Goal: Information Seeking & Learning: Learn about a topic

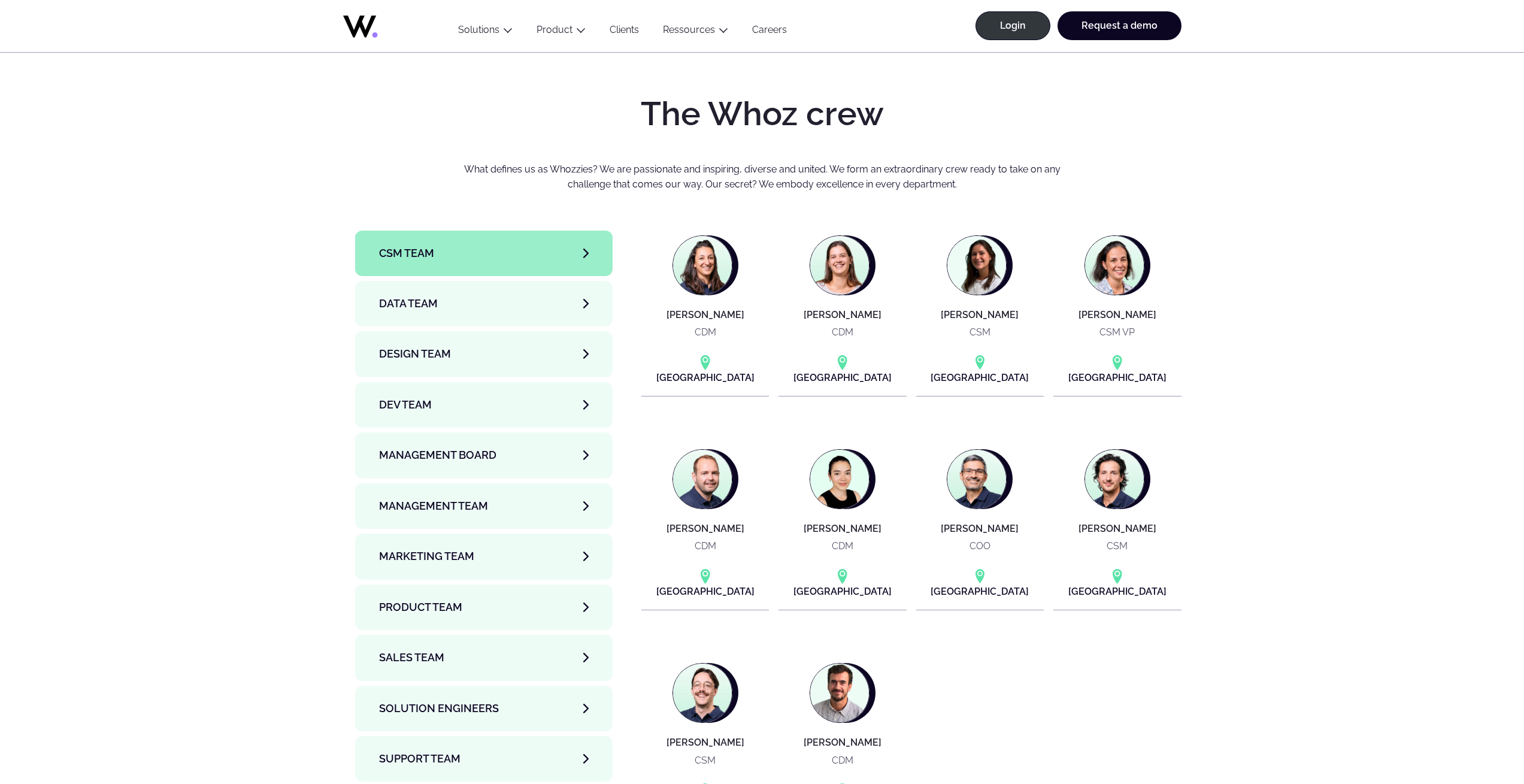
scroll to position [3917, 0]
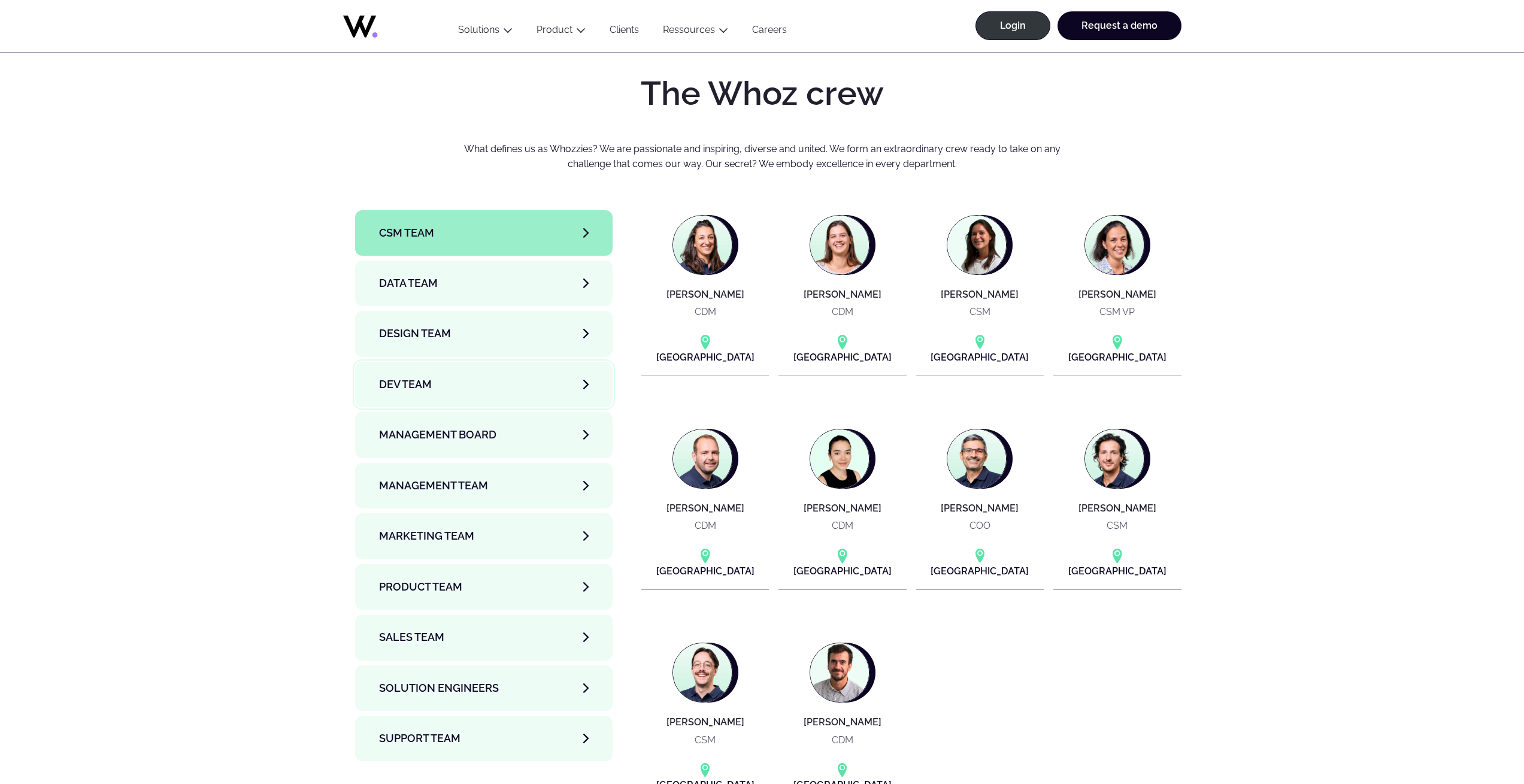
click at [428, 376] on span "Dev team" at bounding box center [406, 384] width 53 height 17
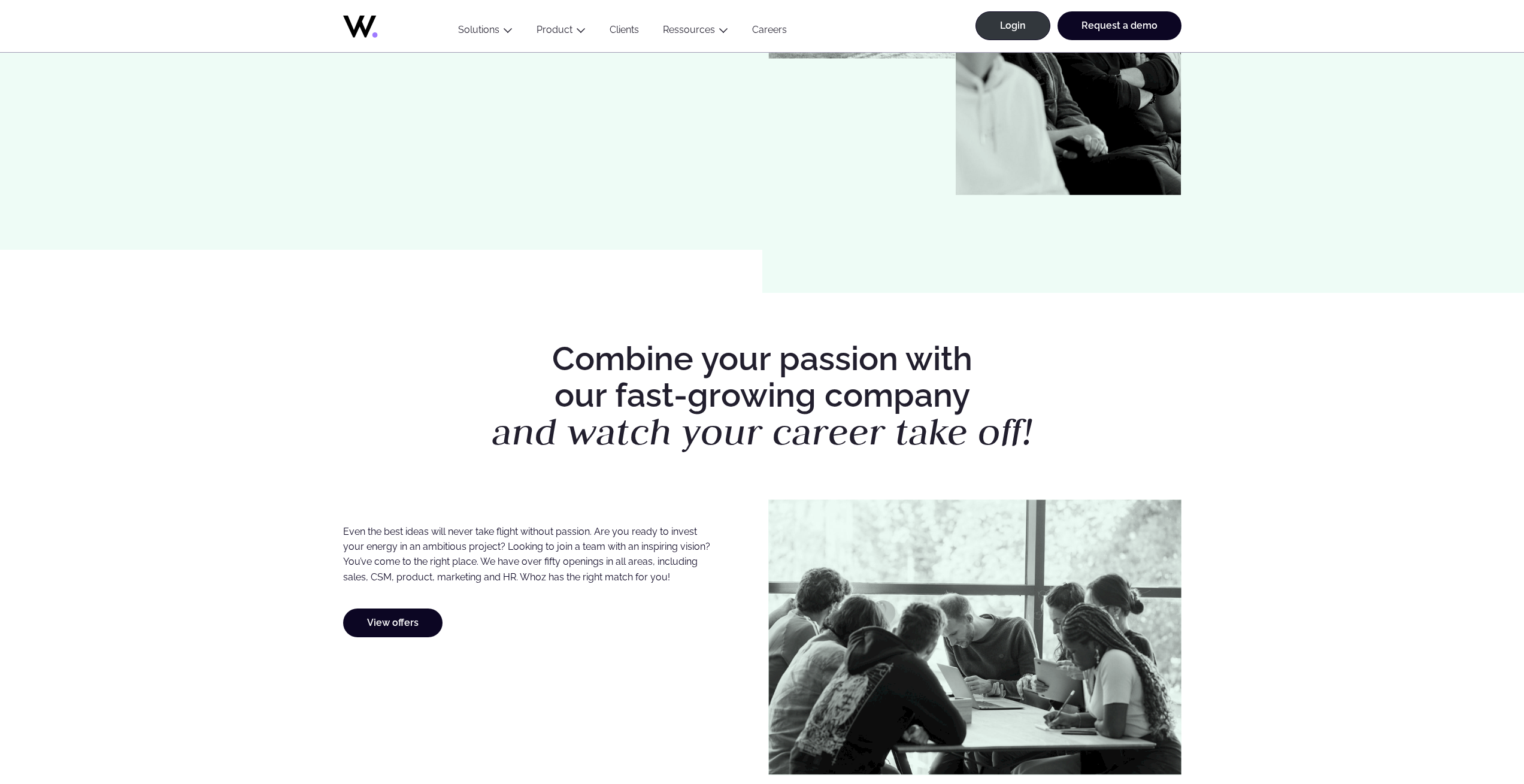
scroll to position [0, 0]
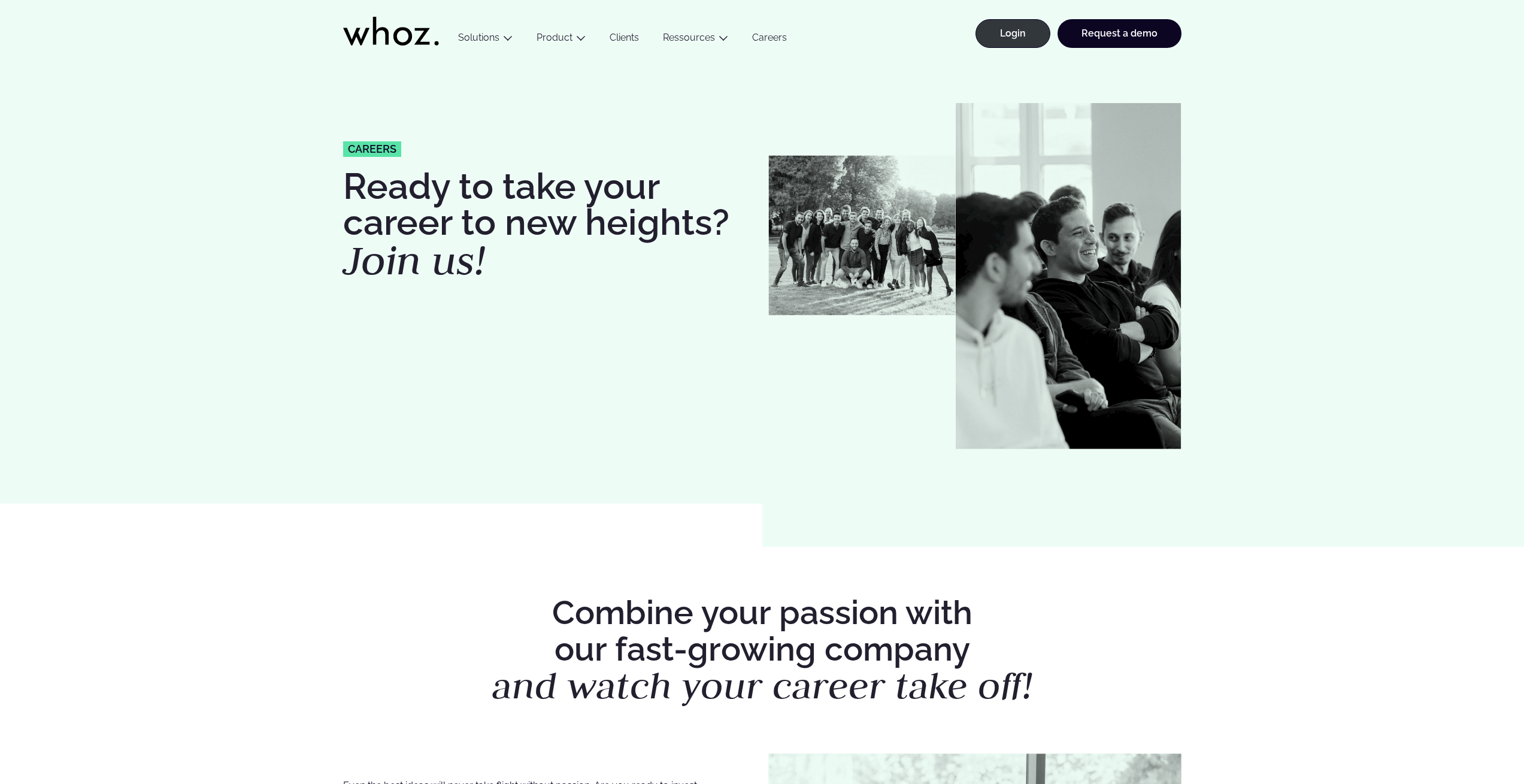
click at [772, 38] on link "Careers" at bounding box center [770, 40] width 58 height 16
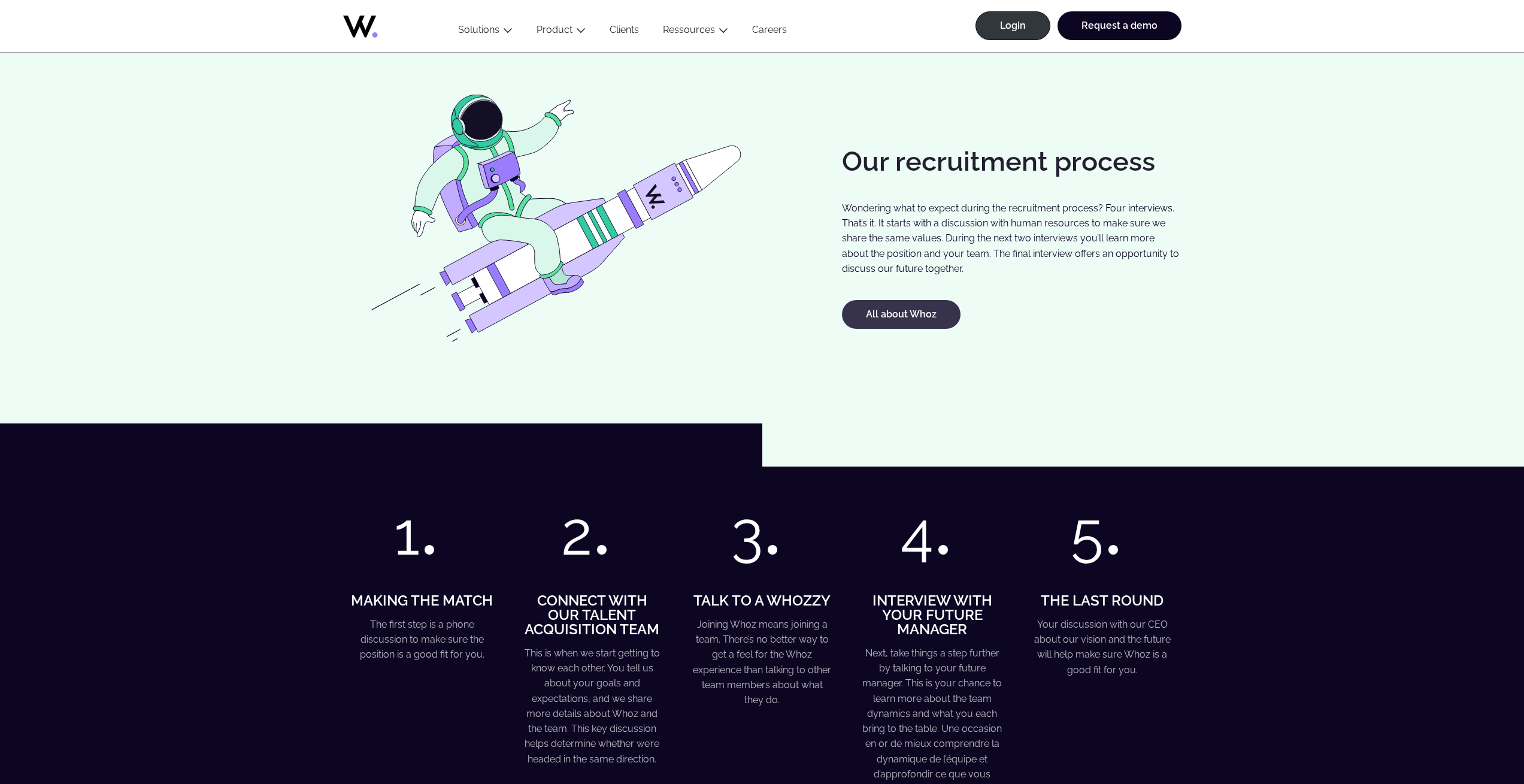
scroll to position [1078, 0]
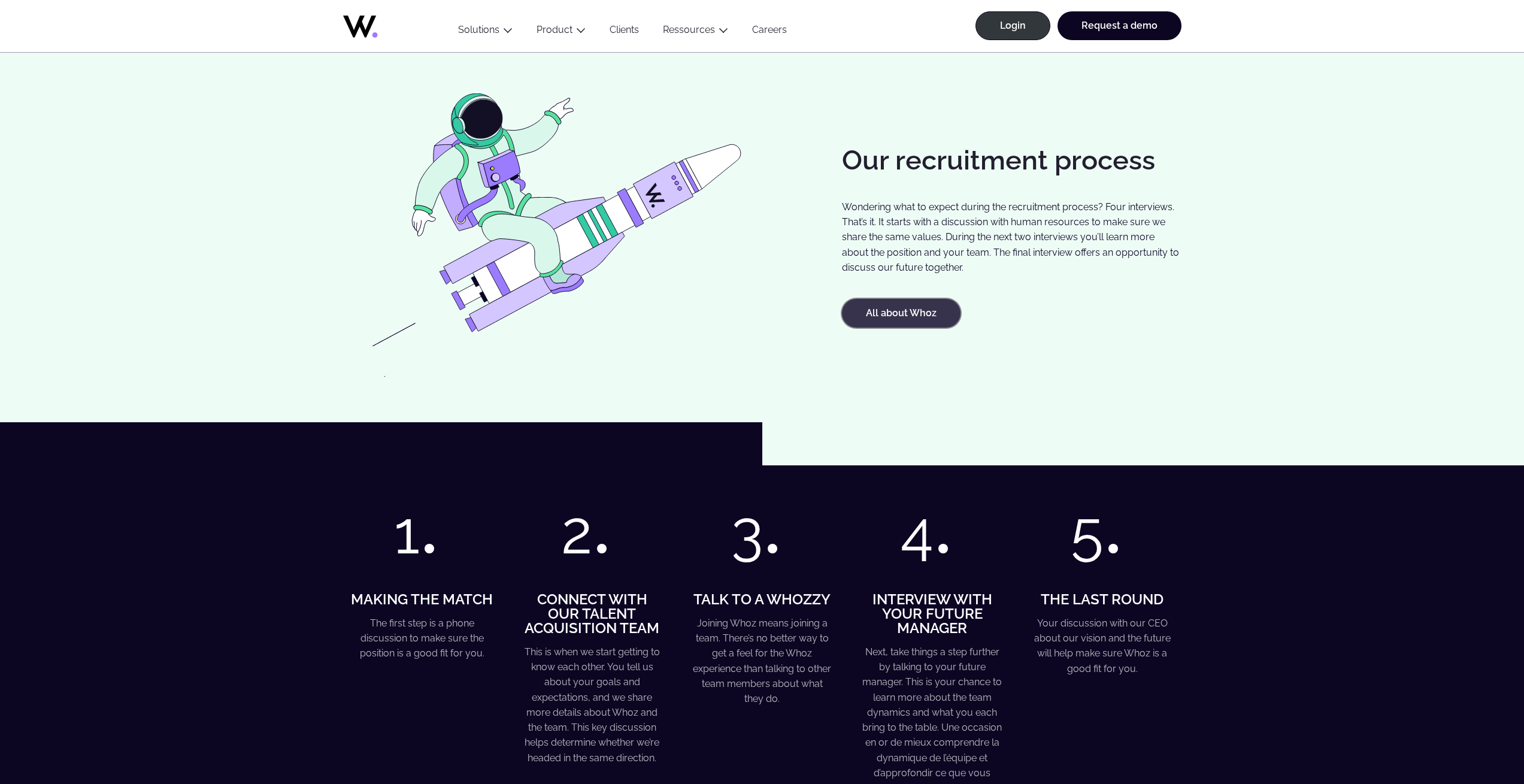
click at [894, 315] on link "All about Whoz" at bounding box center [901, 313] width 119 height 28
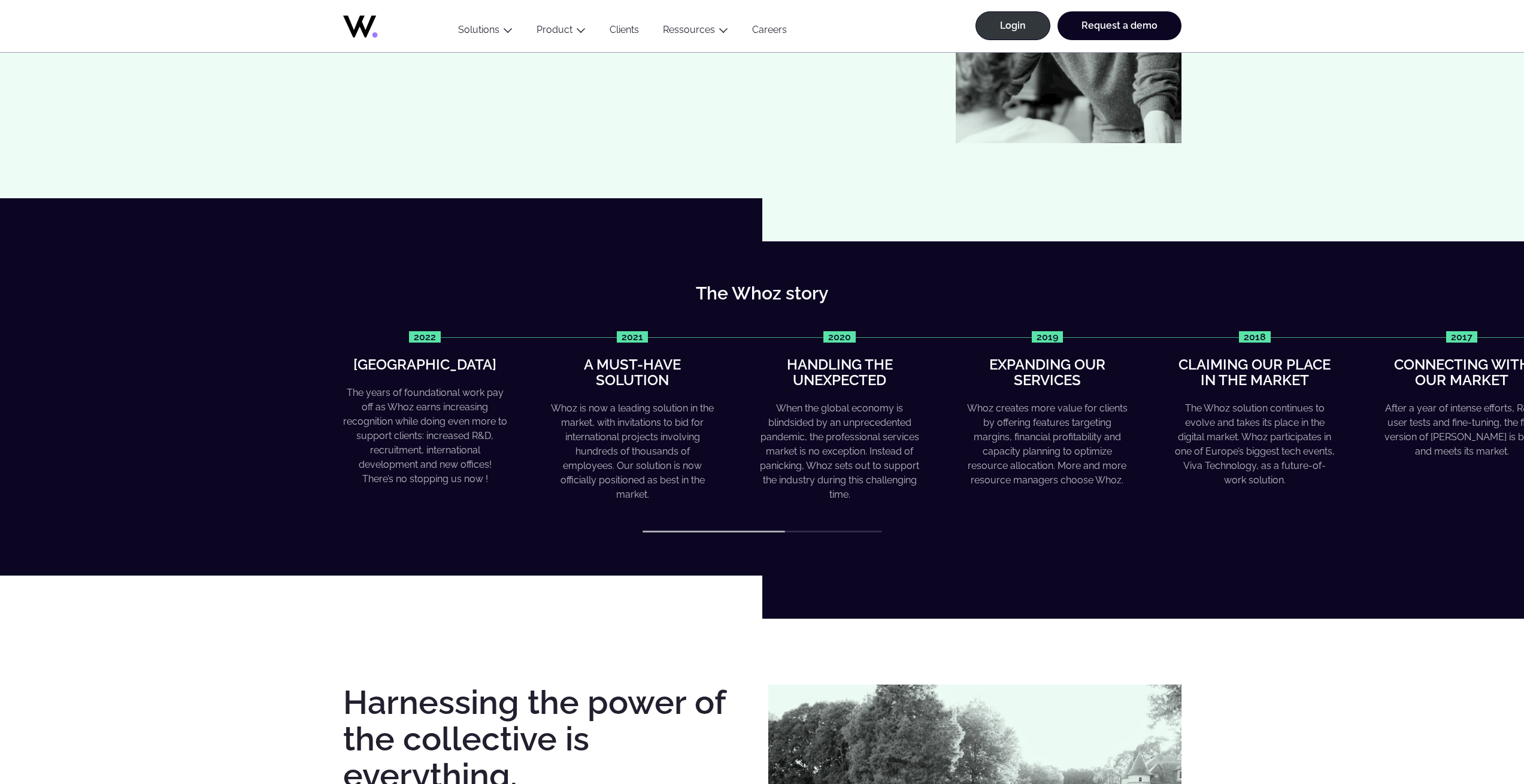
scroll to position [288, 0]
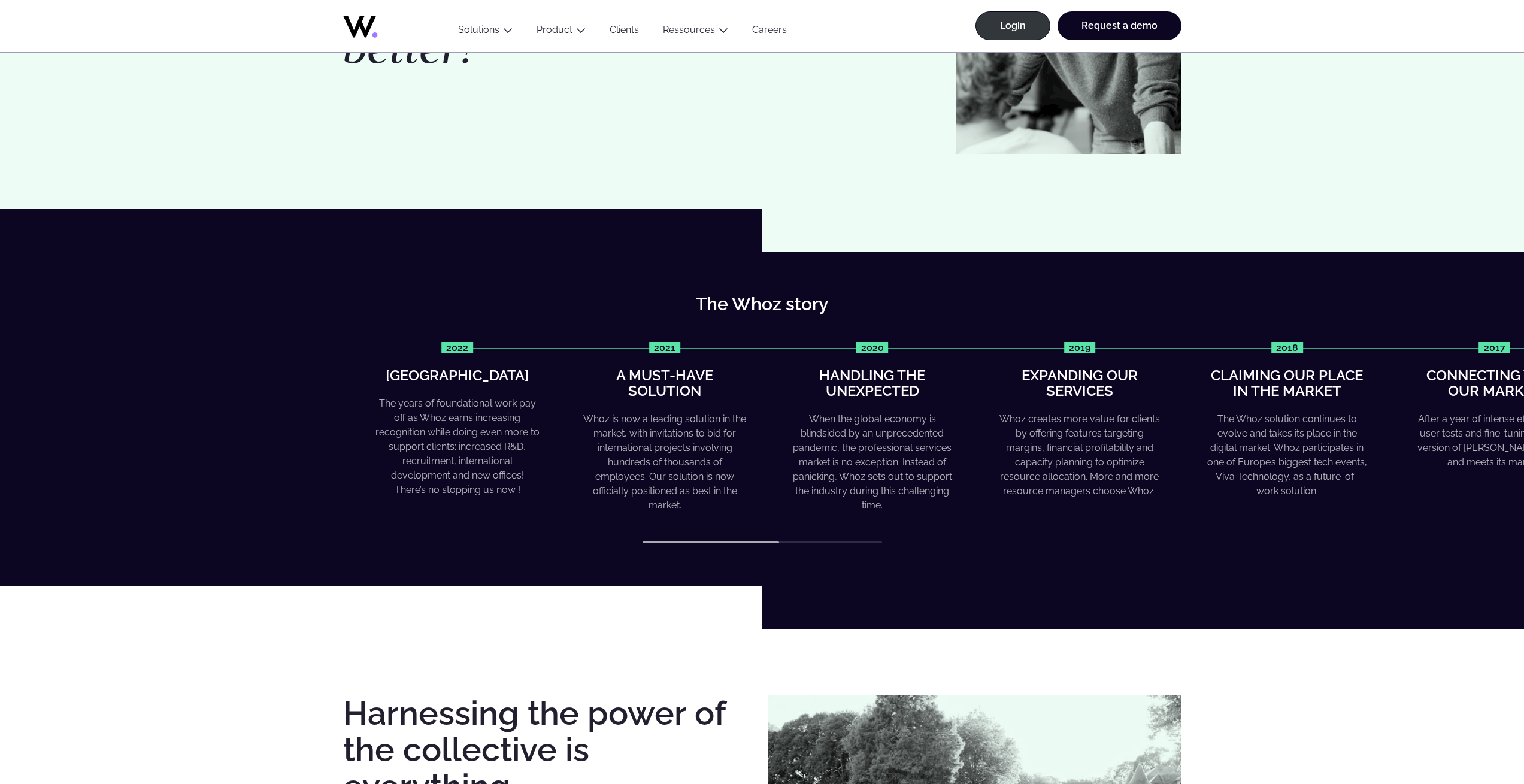
click at [1130, 403] on div "2019 Expanding our services Whoz creates more value for clients by offering fea…" at bounding box center [1080, 420] width 164 height 157
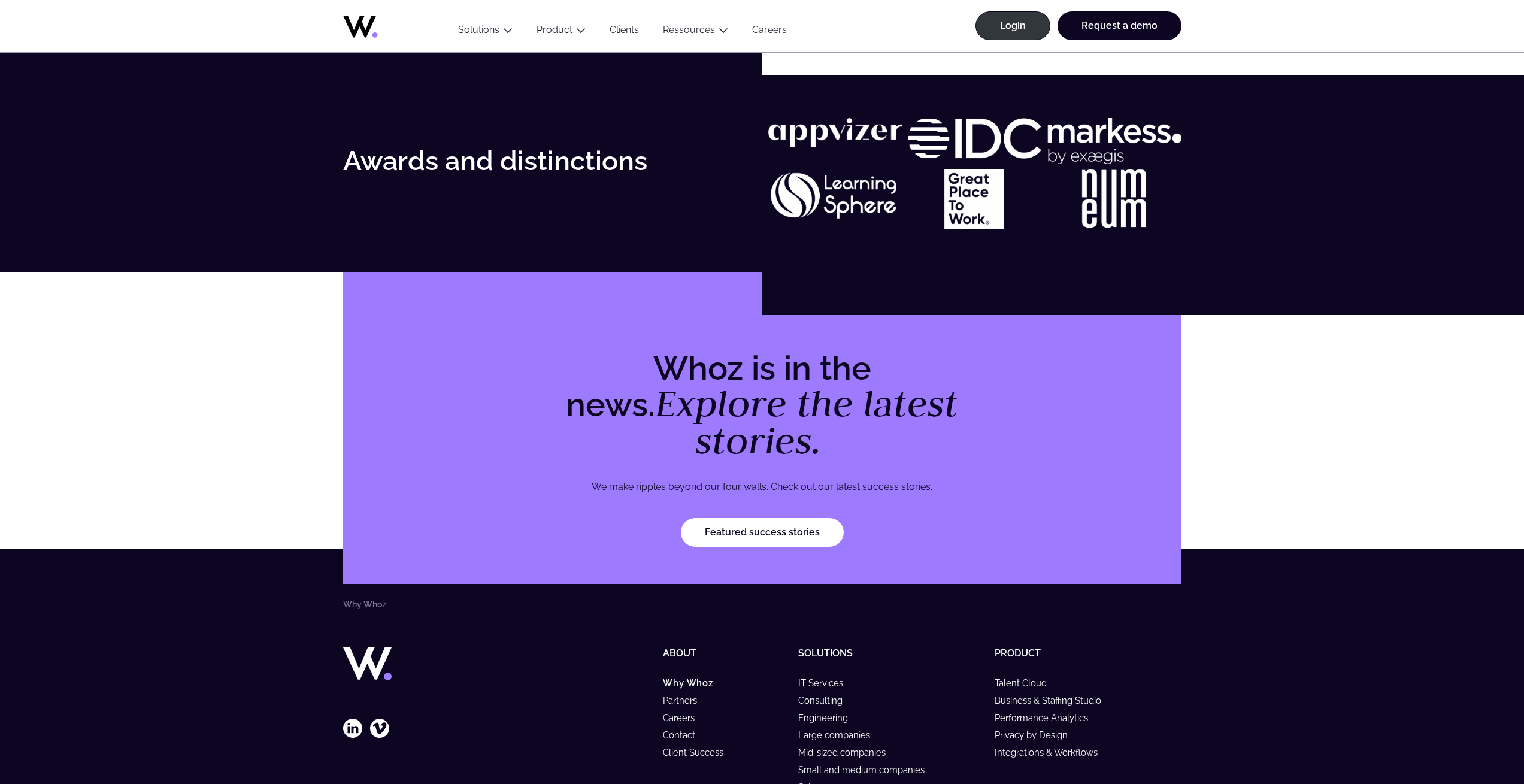
scroll to position [3387, 0]
